Goal: Task Accomplishment & Management: Use online tool/utility

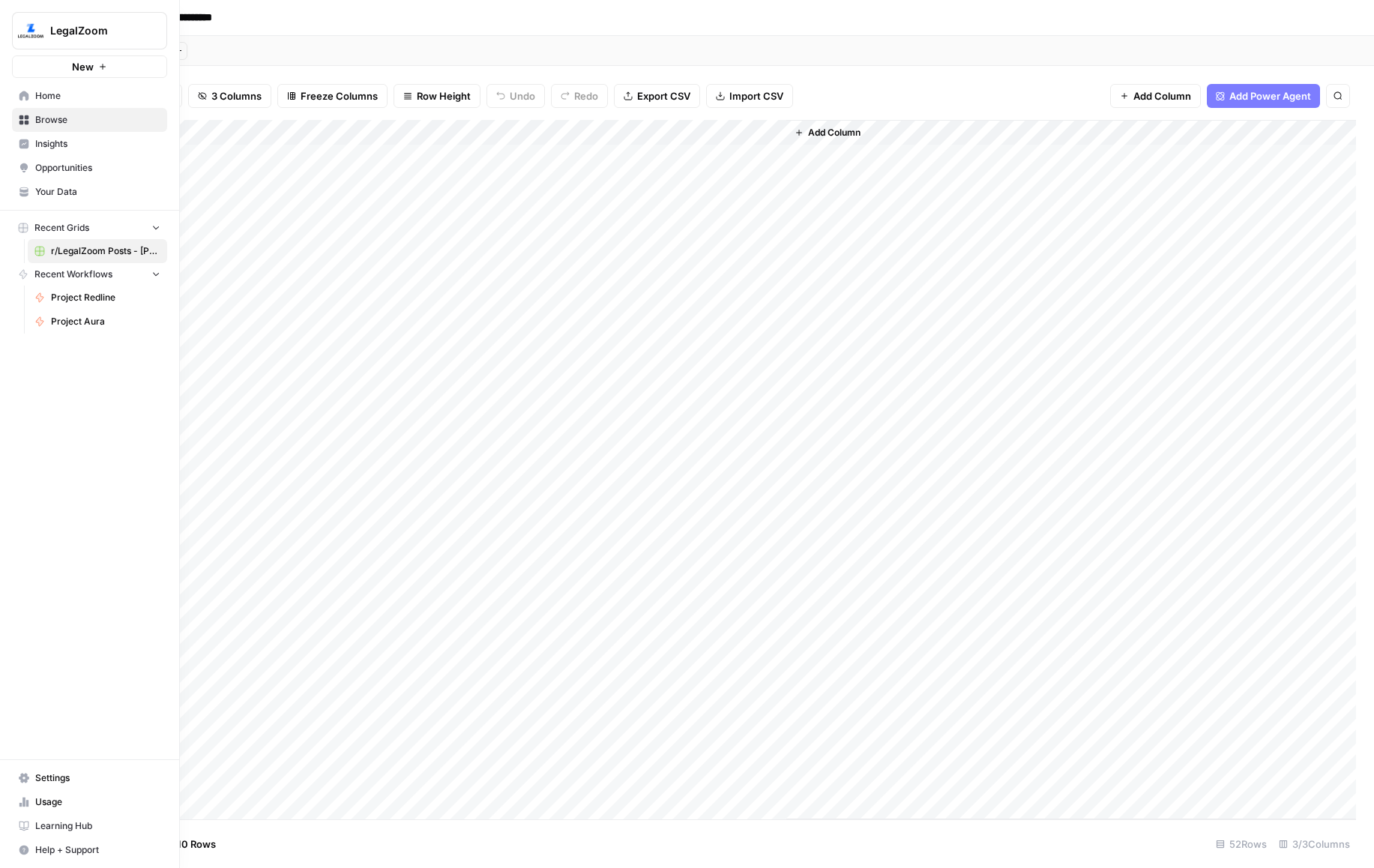
click at [15, 90] on link "Home" at bounding box center [90, 95] width 155 height 24
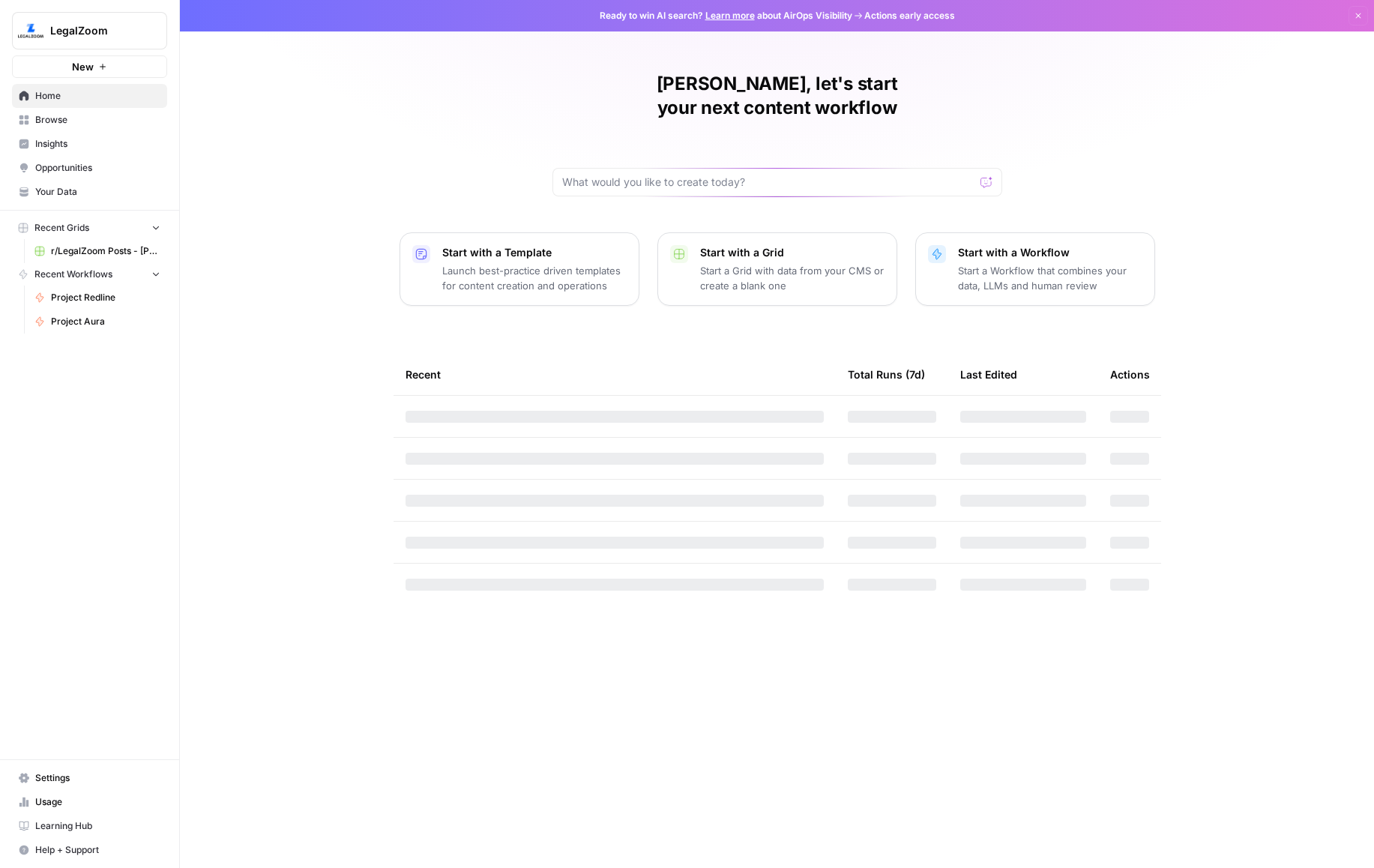
click at [49, 114] on span "Browse" at bounding box center [98, 120] width 125 height 14
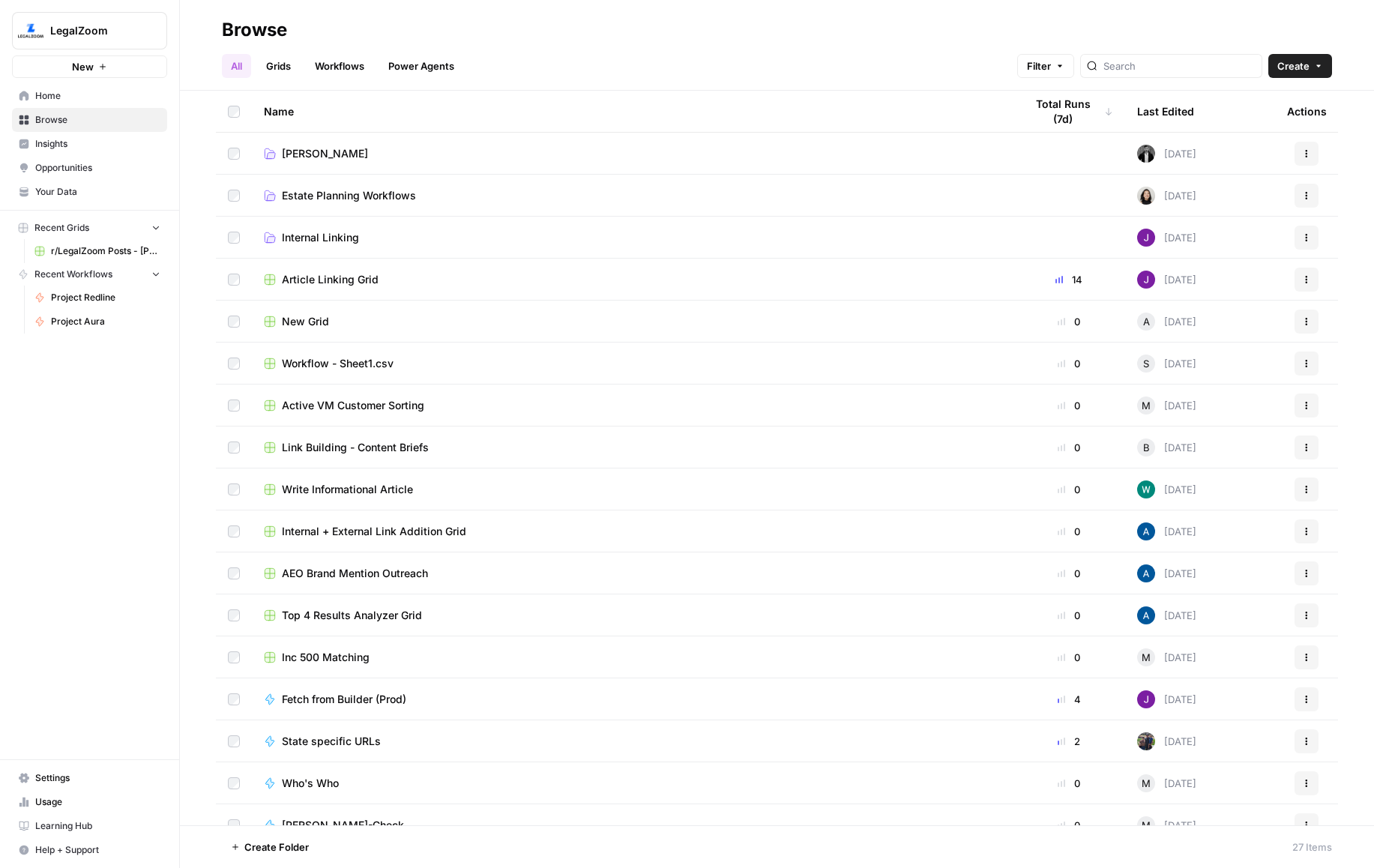
click at [80, 295] on span "Project Redline" at bounding box center [106, 297] width 109 height 14
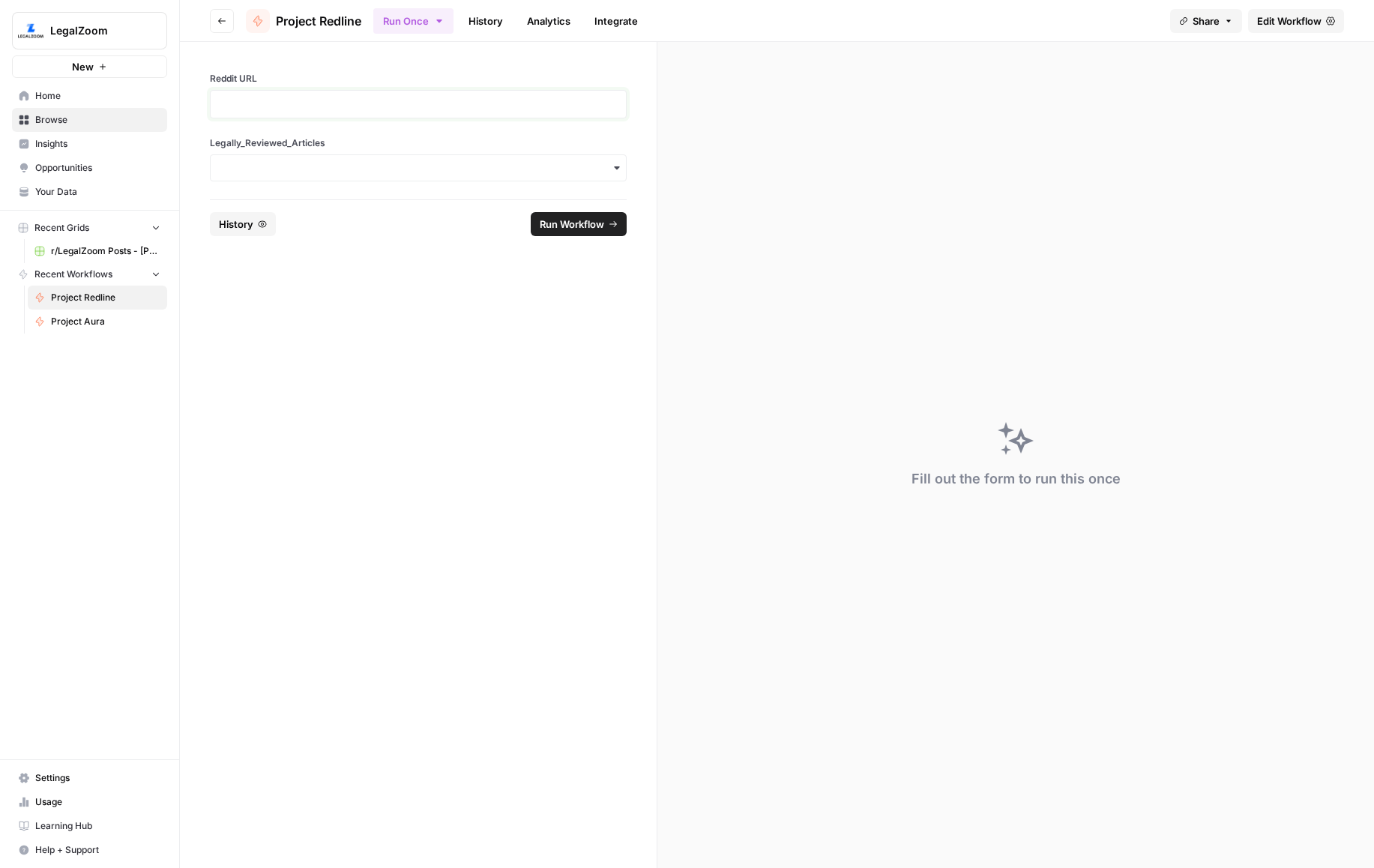
click at [283, 108] on p at bounding box center [419, 104] width 397 height 15
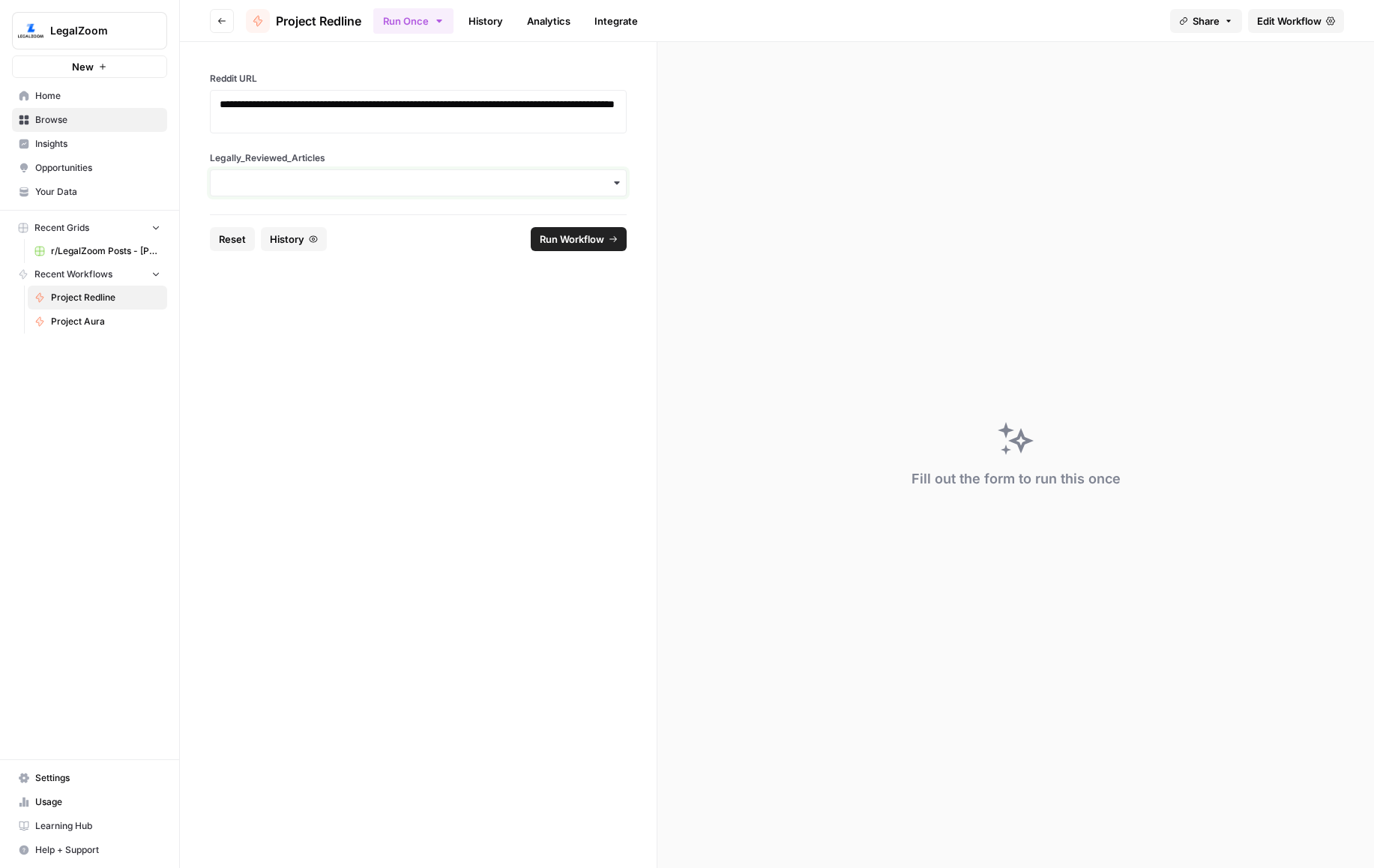
click at [323, 187] on input "Legally_Reviewed_Articles" at bounding box center [419, 182] width 397 height 15
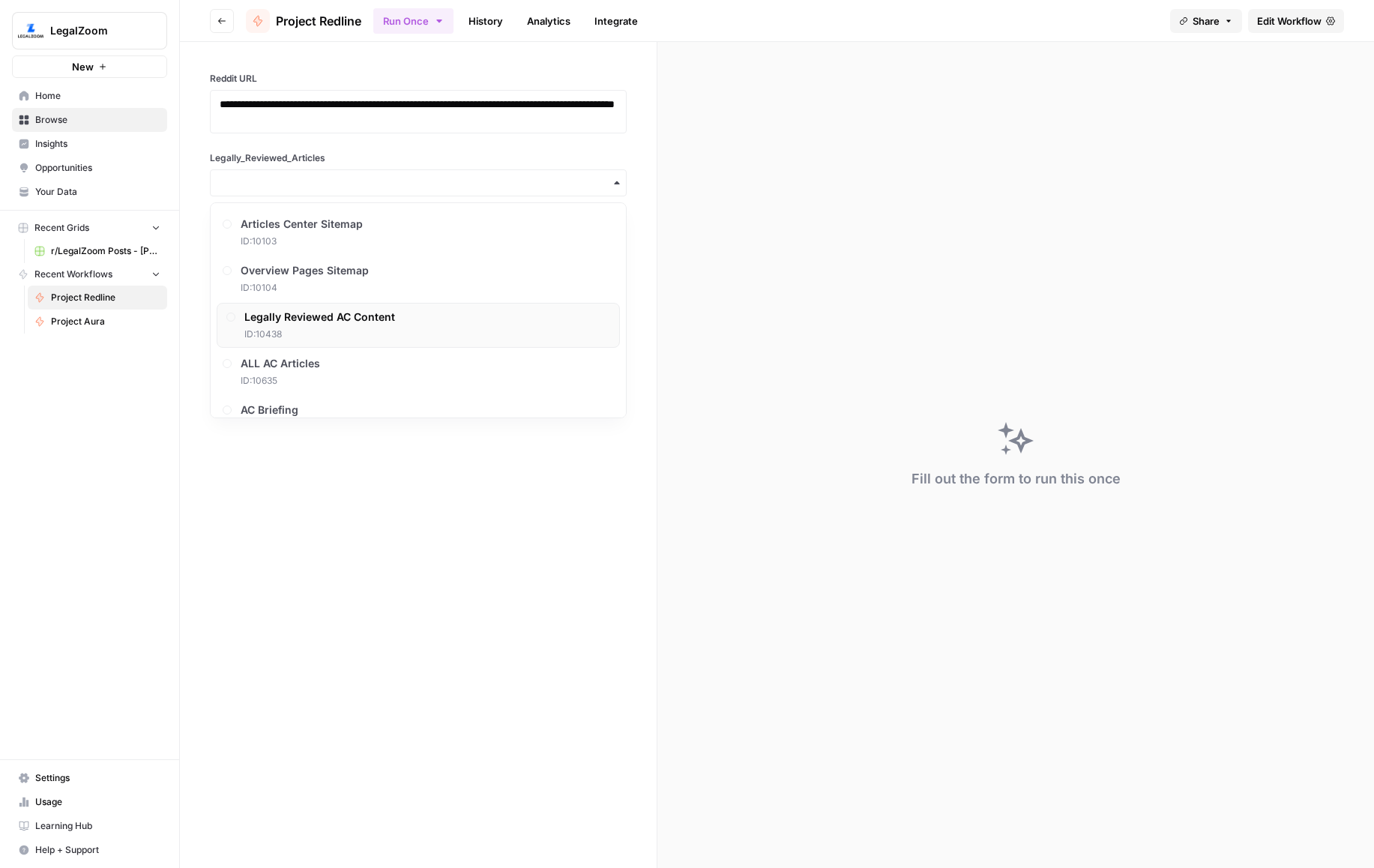
click at [315, 324] on div "Legally Reviewed AC Content ID: 10438" at bounding box center [319, 325] width 151 height 32
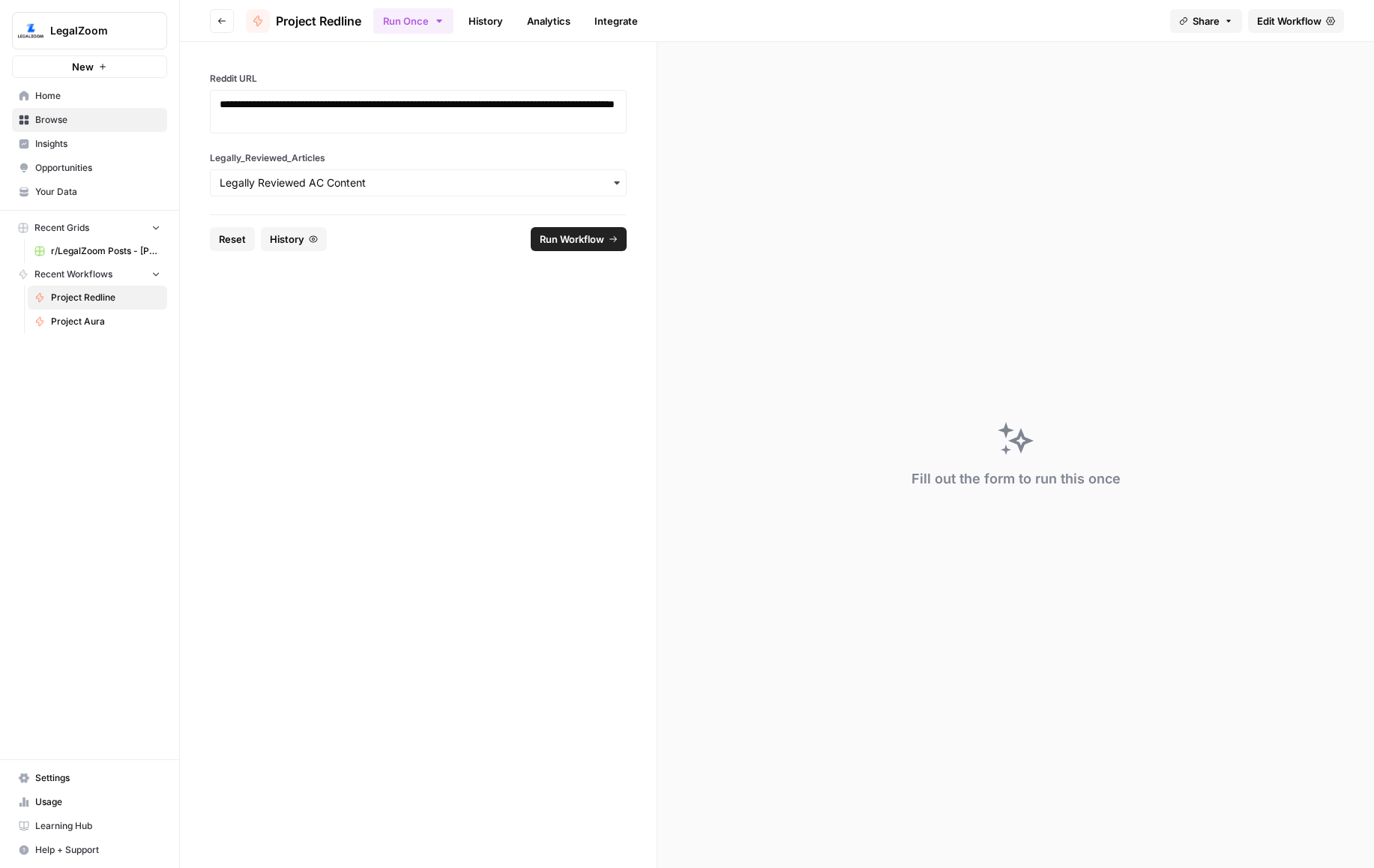
click at [595, 246] on span "Run Workflow" at bounding box center [572, 239] width 64 height 15
click at [484, 21] on link "History" at bounding box center [485, 20] width 52 height 24
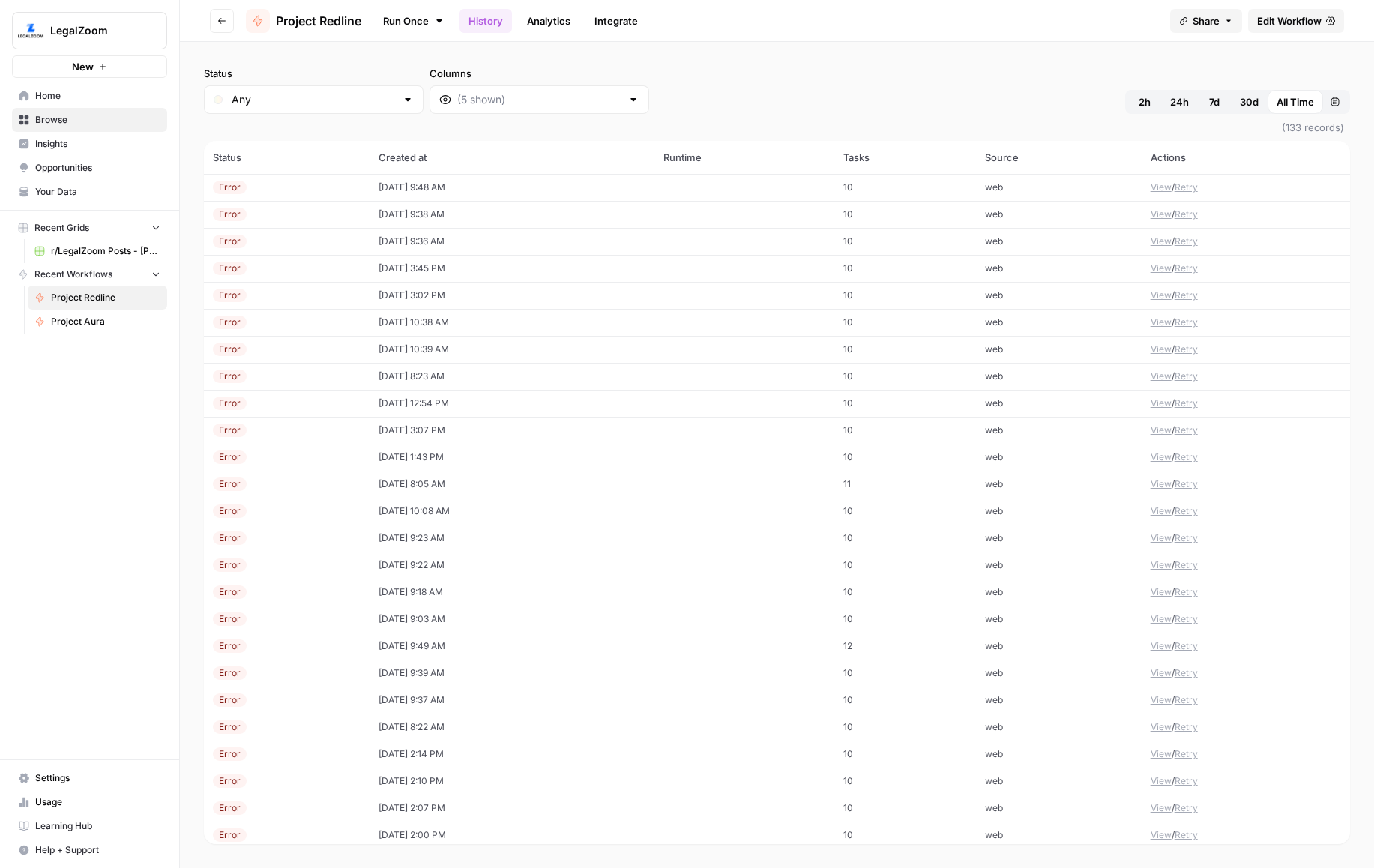
click at [441, 185] on td "[DATE] 9:48 AM" at bounding box center [512, 186] width 286 height 27
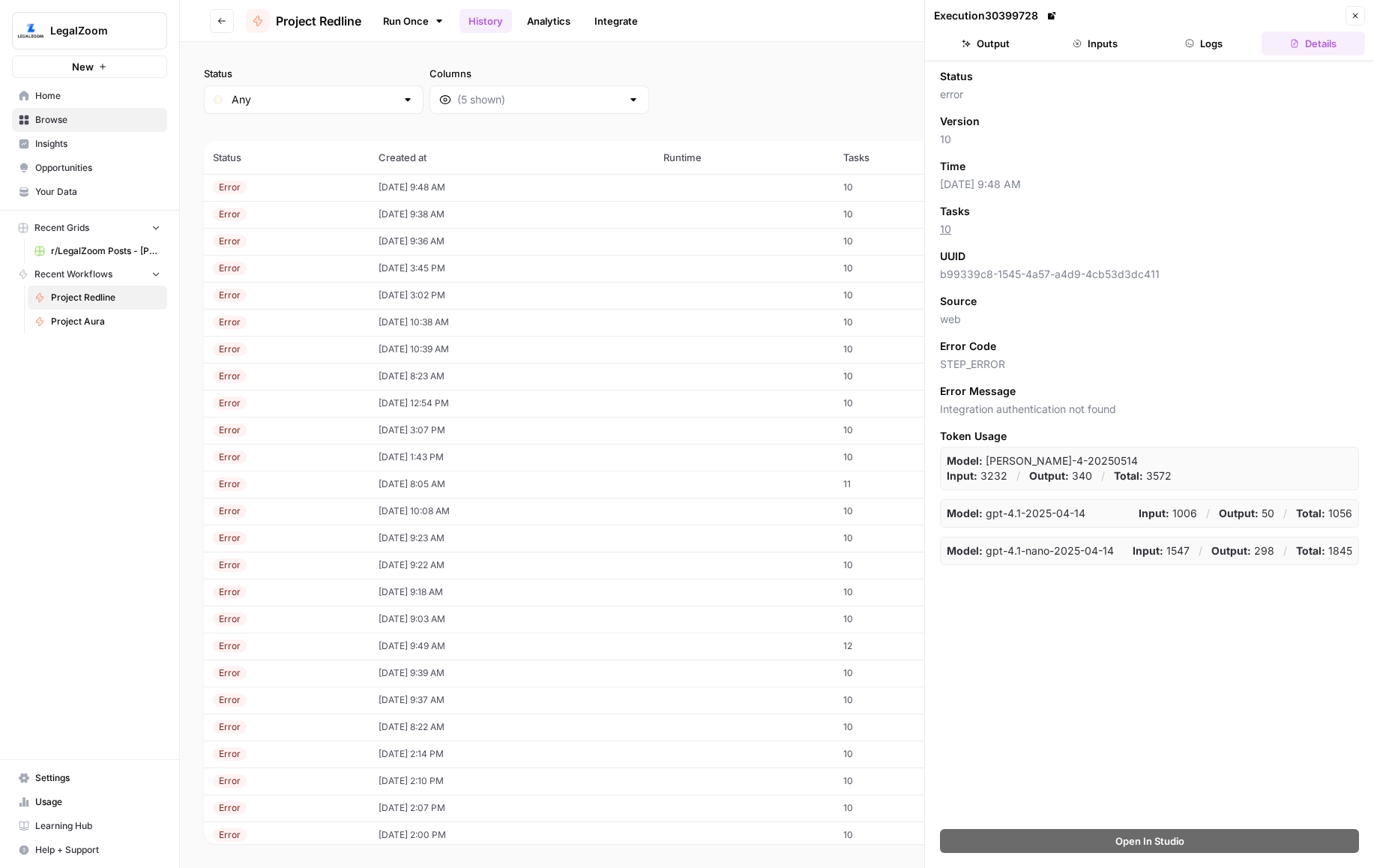
click at [1208, 45] on button "Logs" at bounding box center [1204, 43] width 103 height 24
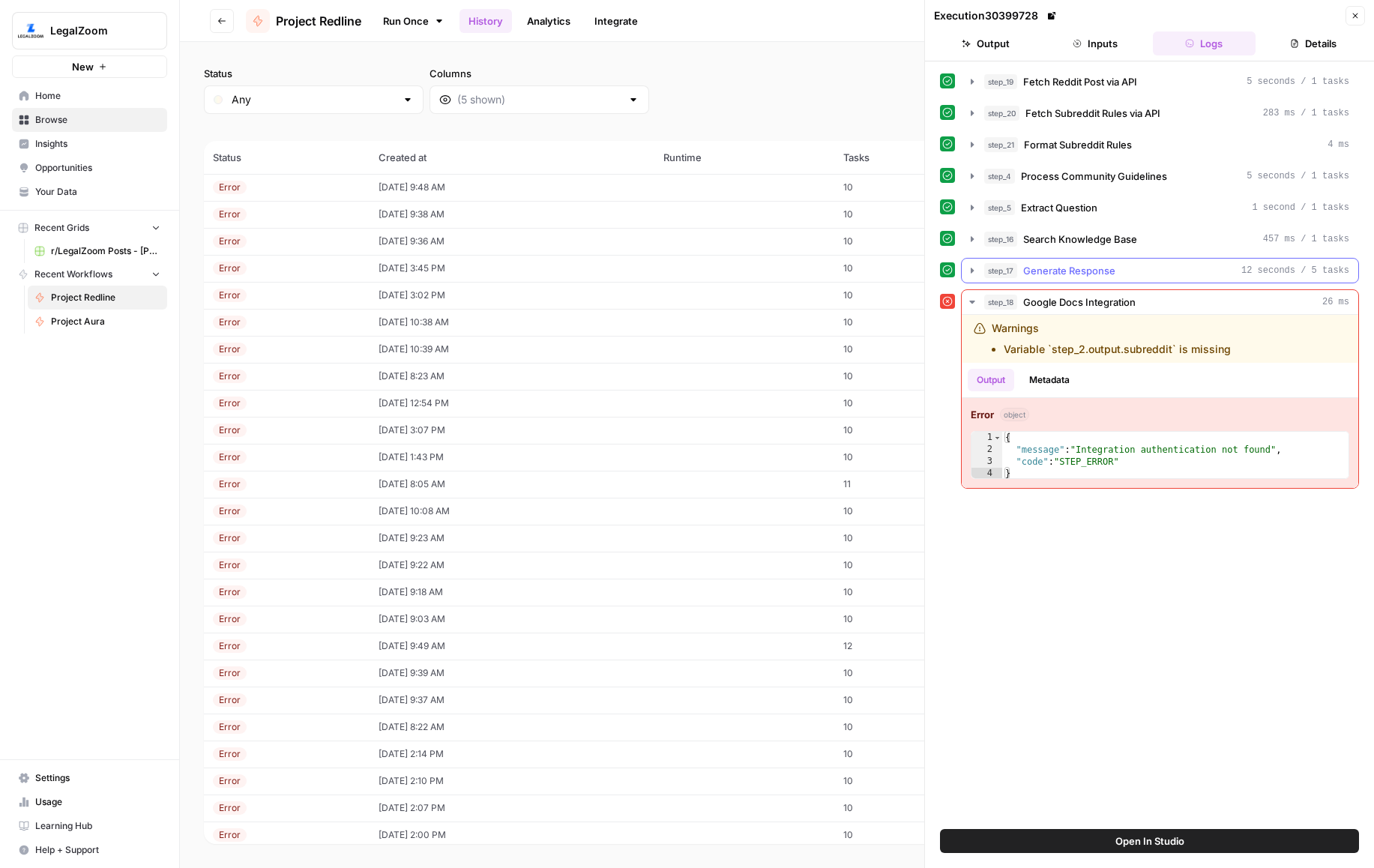
click at [1093, 267] on span "Generate Response" at bounding box center [1069, 270] width 92 height 15
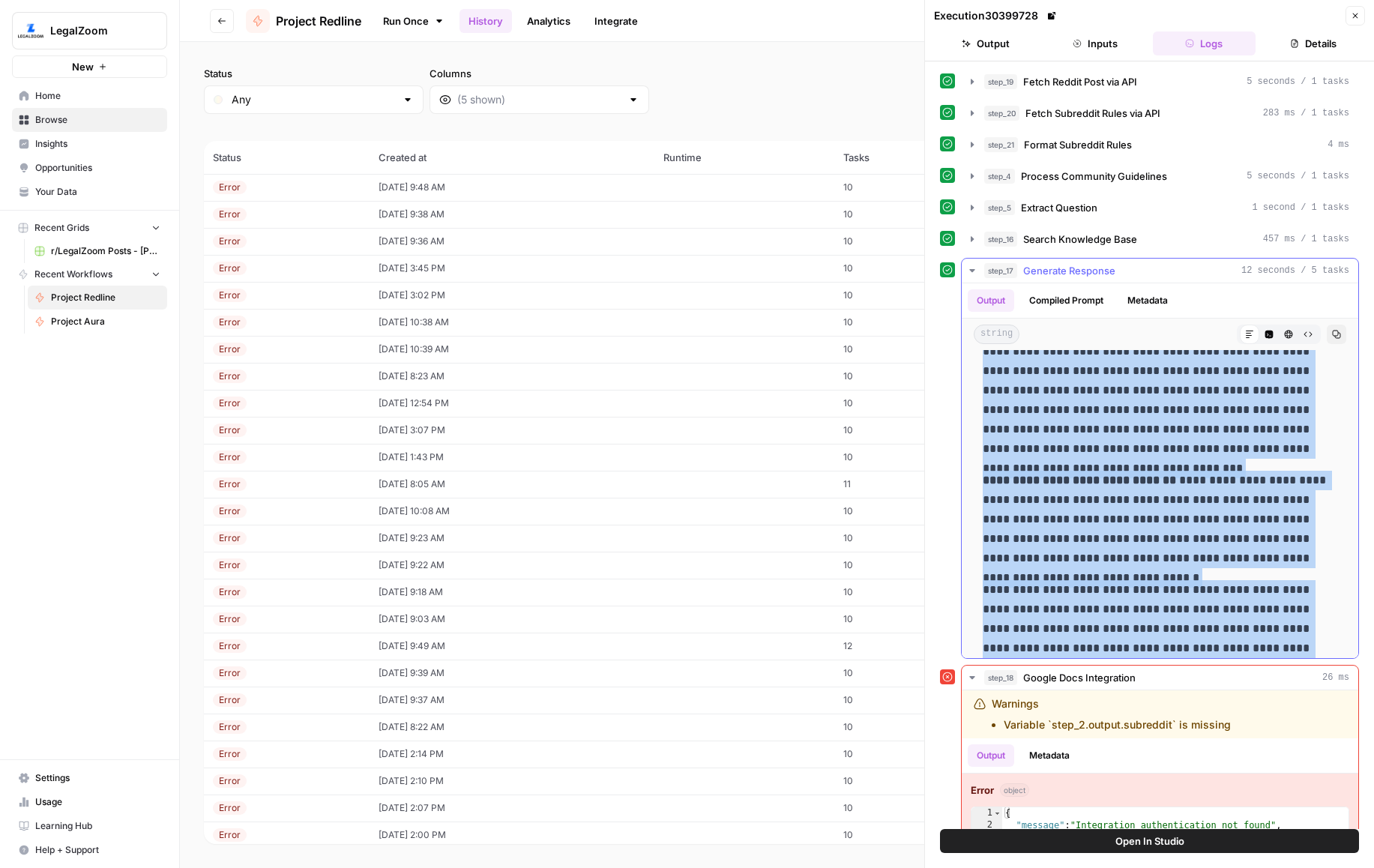
scroll to position [349, 0]
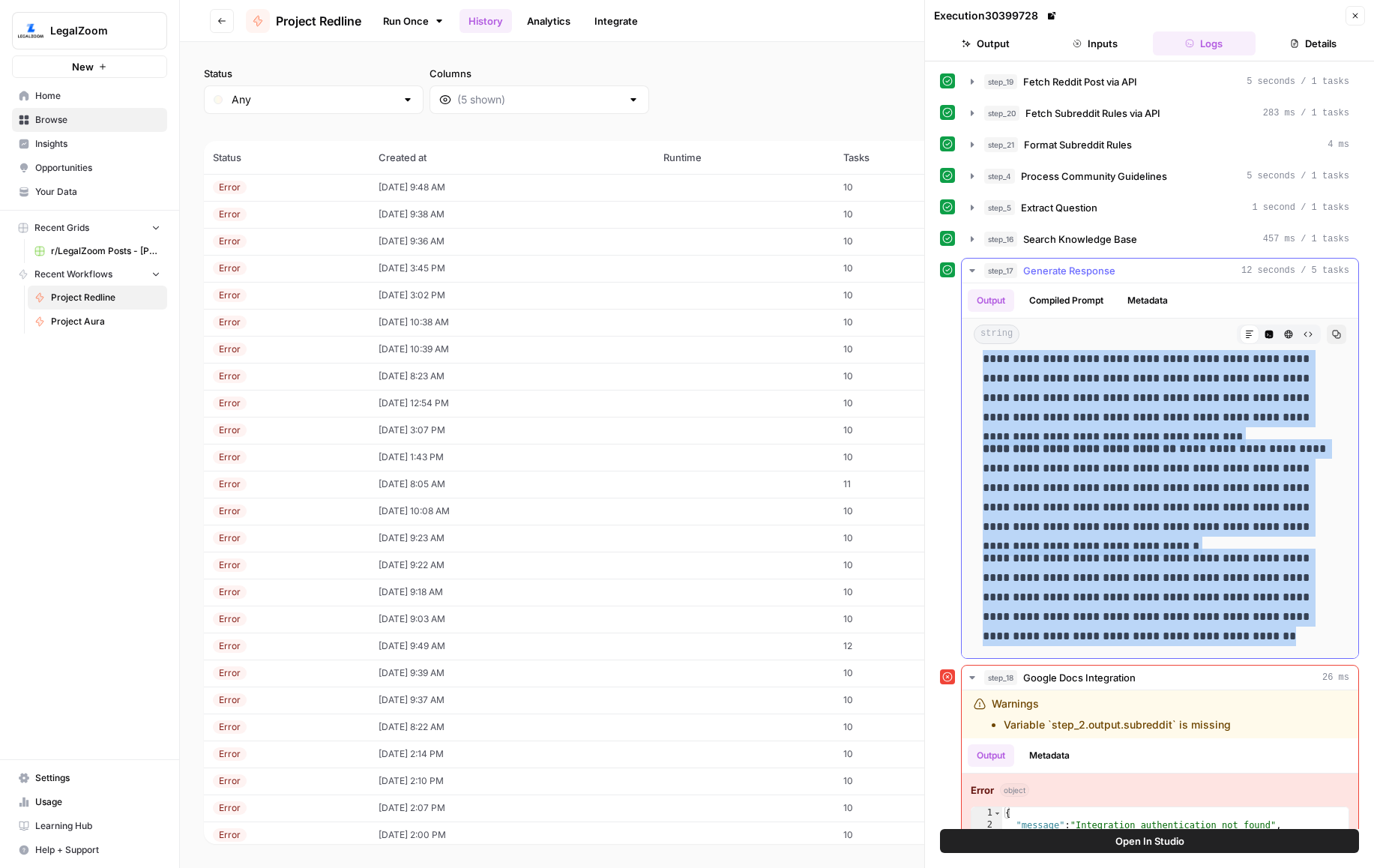
drag, startPoint x: 1205, startPoint y: 443, endPoint x: 1161, endPoint y: 641, distance: 202.8
click at [1161, 641] on div "**********" at bounding box center [1159, 329] width 372 height 644
copy div "**********"
